Goal: Task Accomplishment & Management: Manage account settings

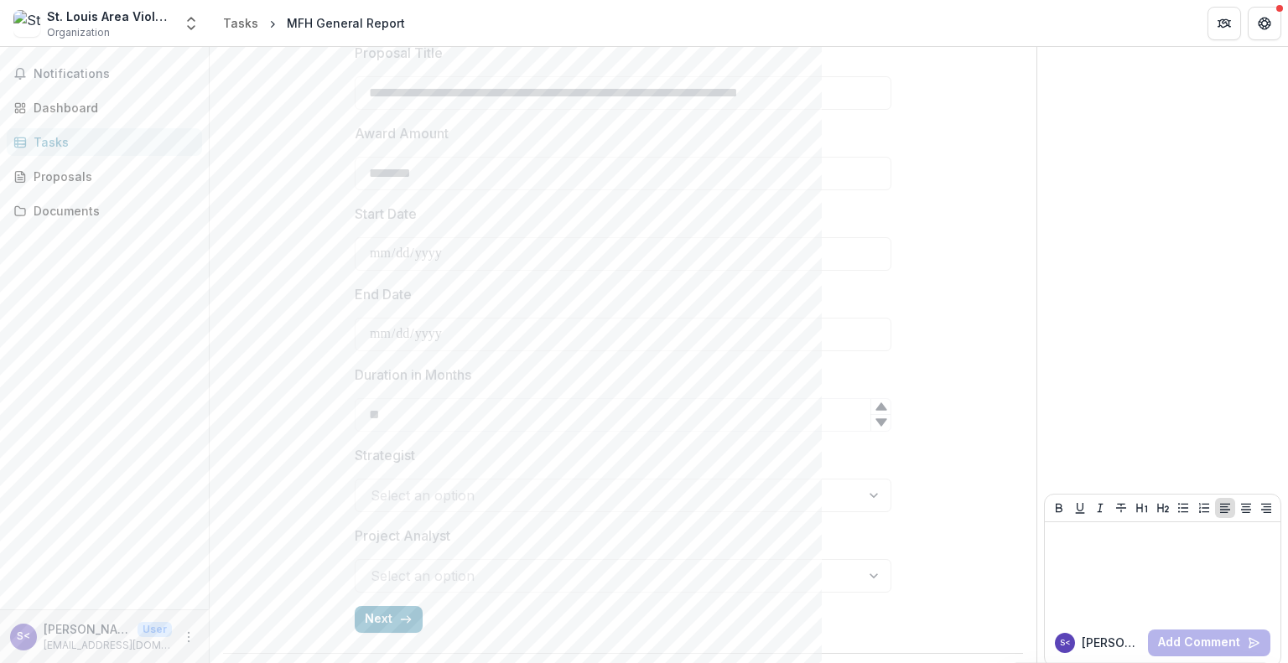
scroll to position [516, 0]
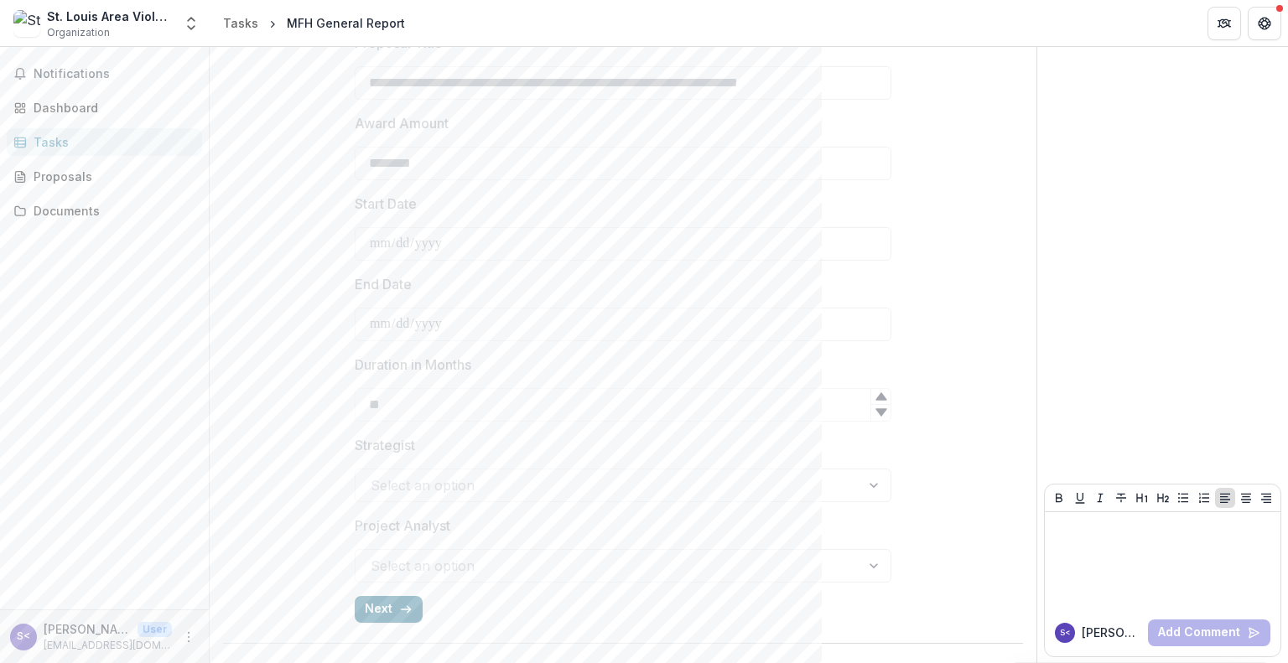
click at [379, 606] on button "Next" at bounding box center [389, 609] width 68 height 27
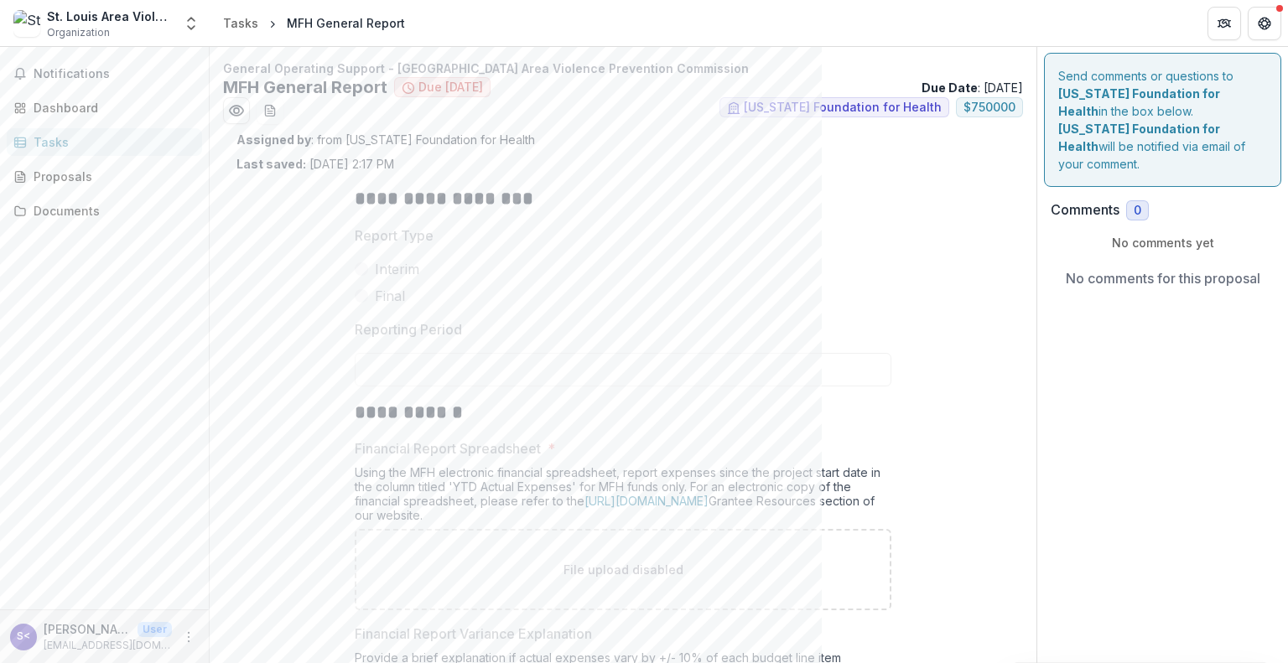
scroll to position [0, 0]
click at [188, 638] on icon "More" at bounding box center [188, 636] width 13 height 13
click at [239, 630] on button "Logout" at bounding box center [299, 629] width 179 height 28
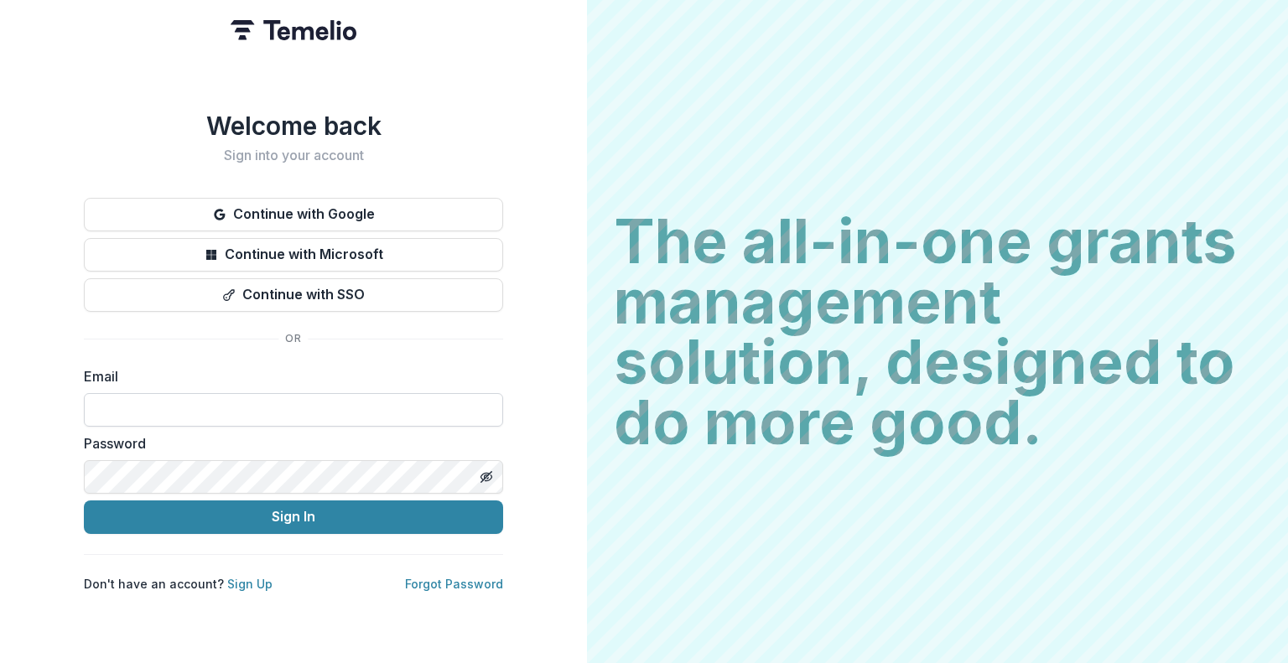
click at [225, 407] on input at bounding box center [293, 410] width 419 height 34
type input "**********"
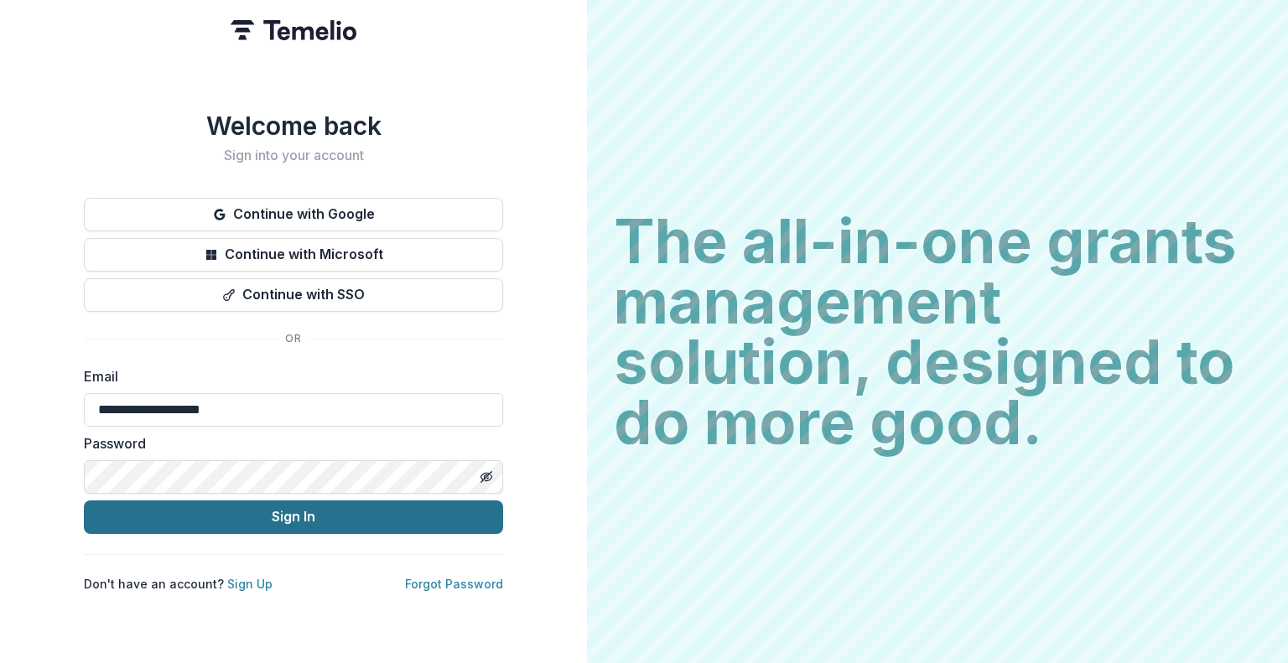
click at [268, 512] on button "Sign In" at bounding box center [293, 517] width 419 height 34
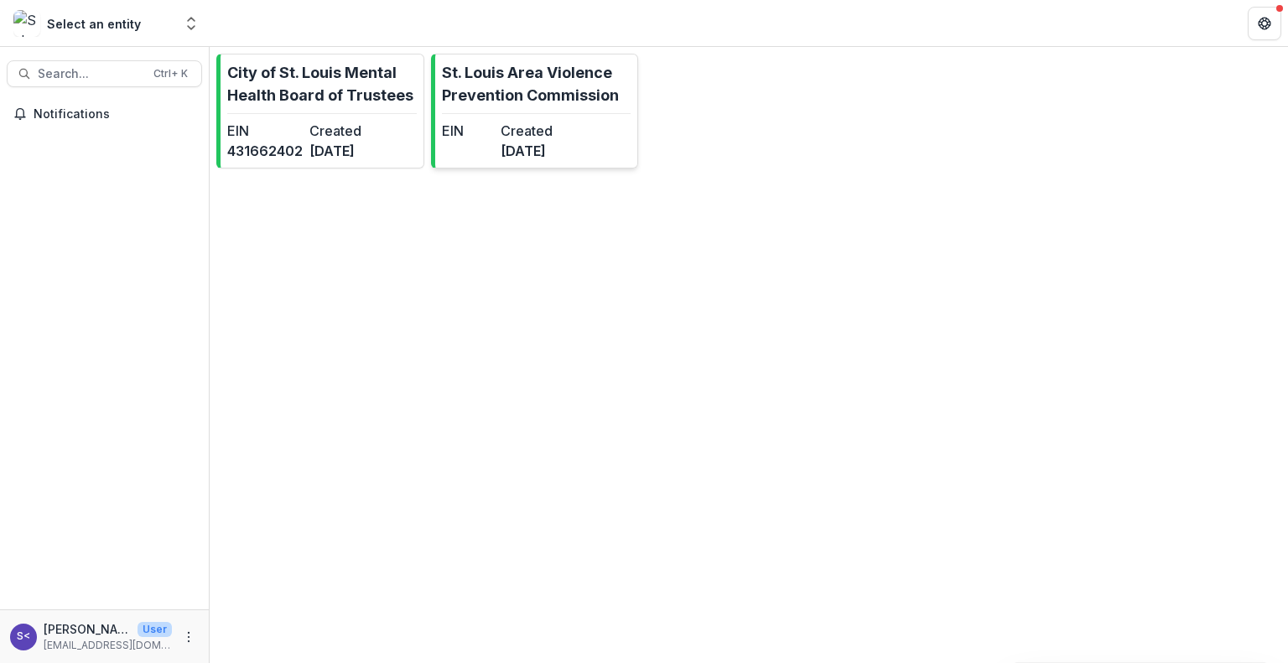
click at [500, 87] on p "St. Louis Area Violence Prevention Commission" at bounding box center [536, 83] width 189 height 45
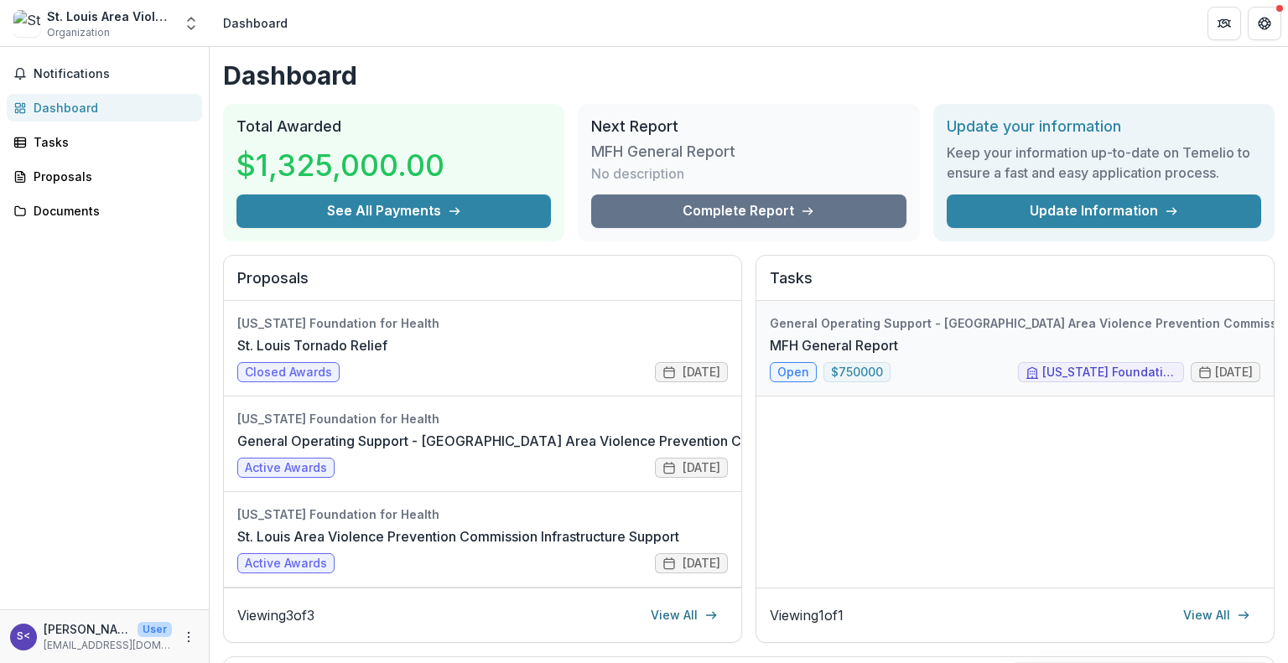
click at [790, 355] on link "MFH General Report" at bounding box center [834, 345] width 128 height 20
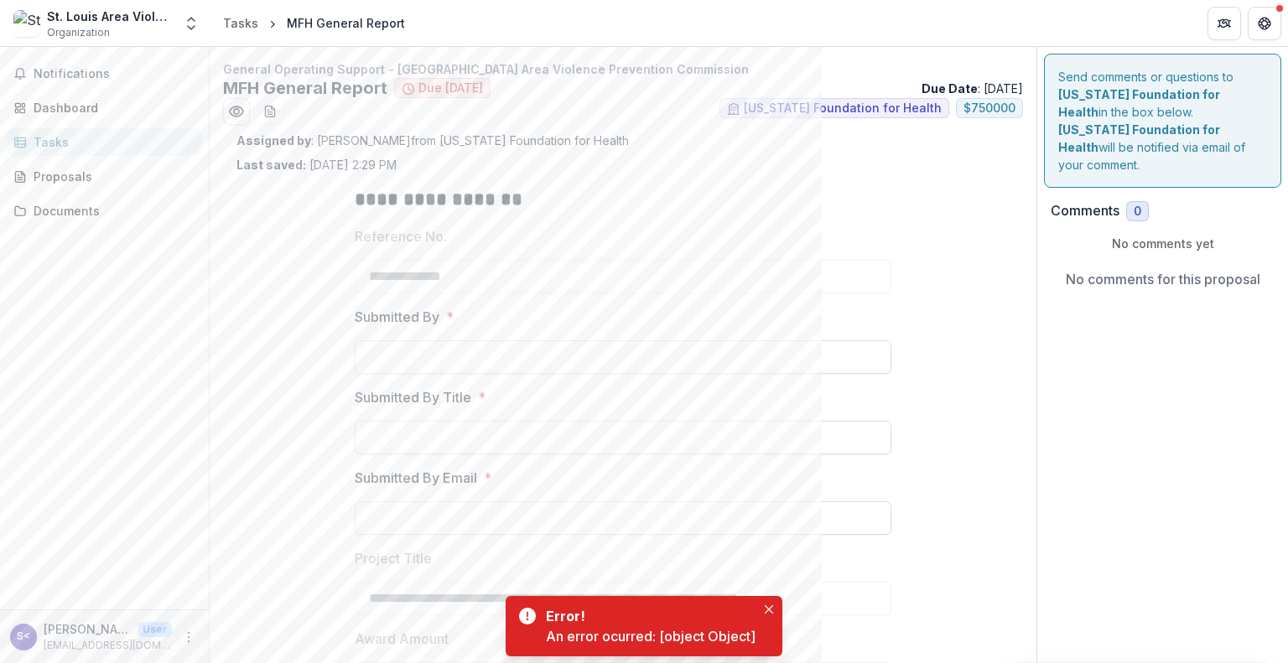
drag, startPoint x: 1287, startPoint y: 139, endPoint x: 1287, endPoint y: 184, distance: 45.3
click at [1287, 184] on div "**********" at bounding box center [749, 355] width 1078 height 616
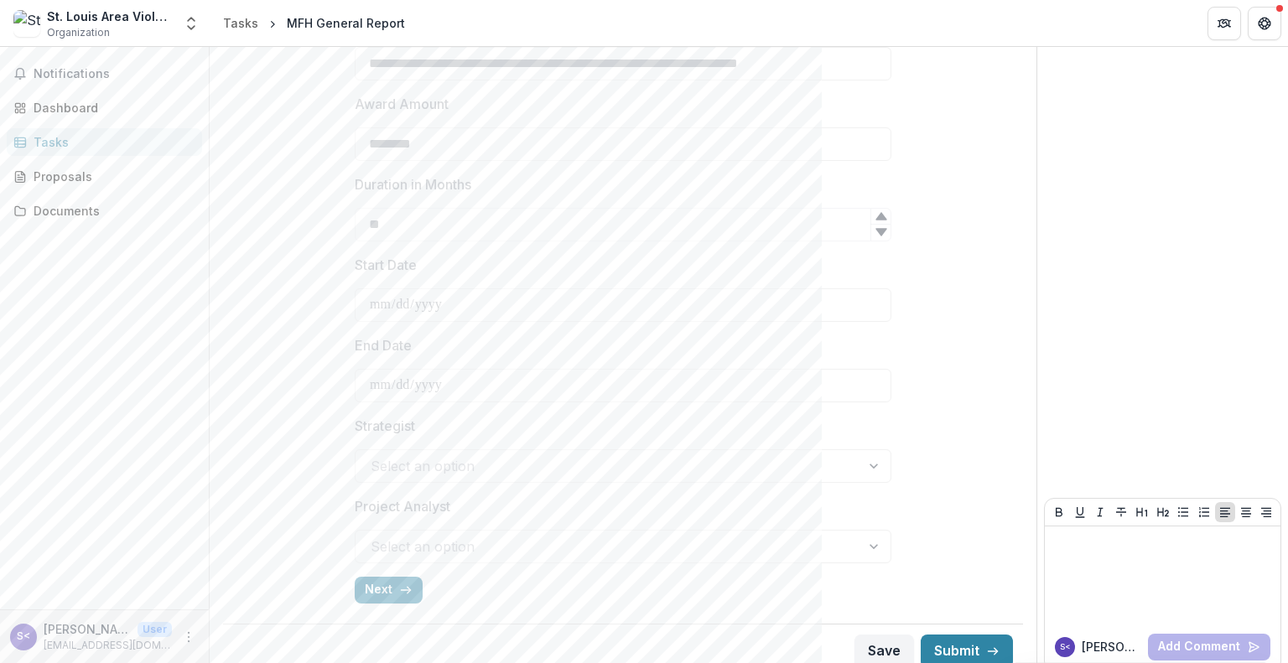
scroll to position [549, 0]
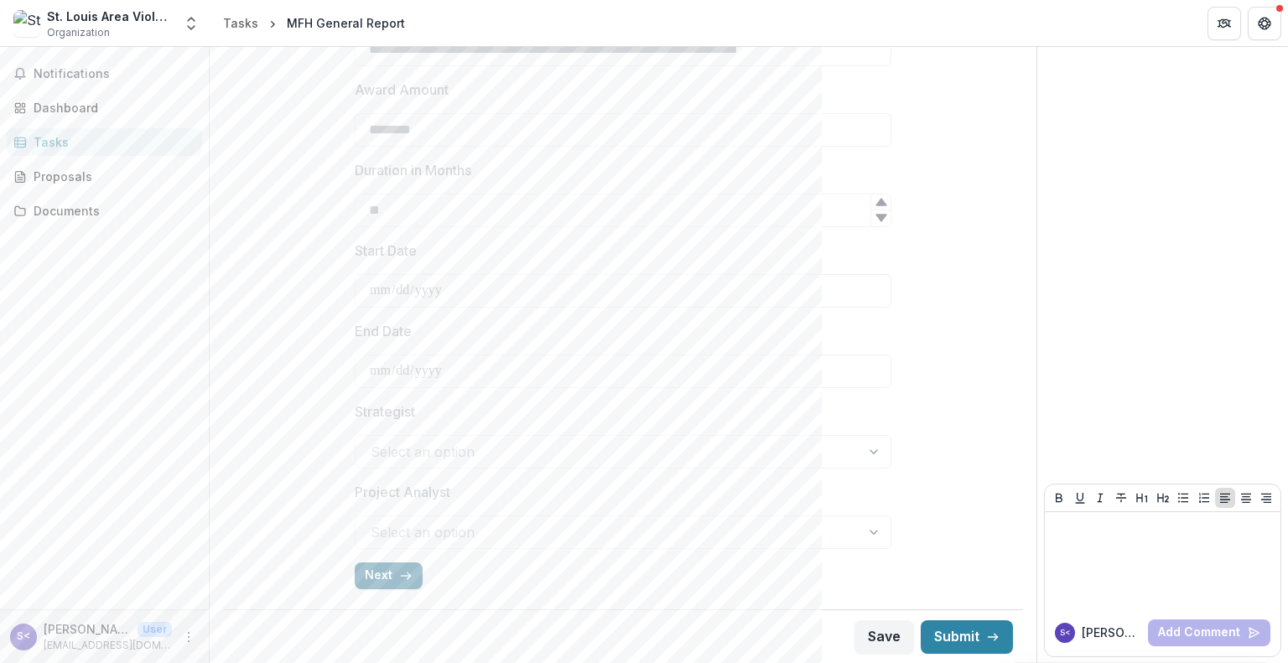
click at [392, 574] on button "Next" at bounding box center [389, 576] width 68 height 27
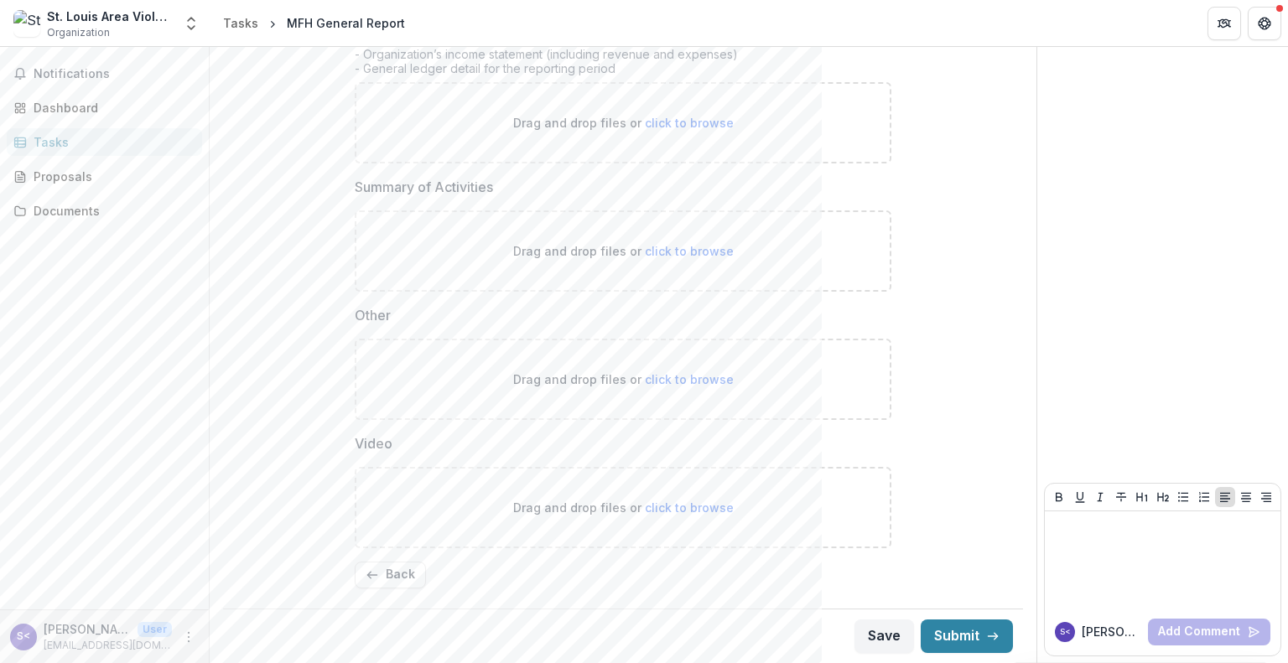
scroll to position [416, 0]
drag, startPoint x: 1287, startPoint y: 383, endPoint x: 1287, endPoint y: 242, distance: 140.8
click at [1287, 242] on div "**********" at bounding box center [749, 355] width 1078 height 616
click at [191, 646] on button "More" at bounding box center [189, 637] width 20 height 20
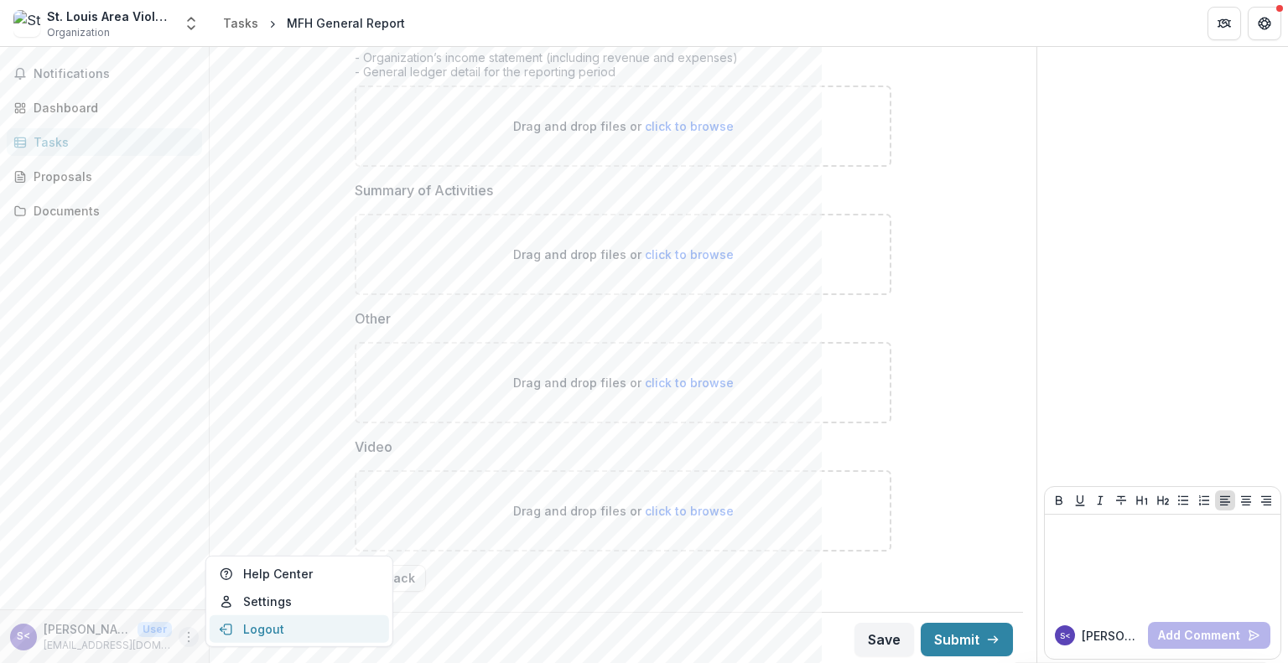
click at [244, 627] on button "Logout" at bounding box center [299, 629] width 179 height 28
